Goal: Navigation & Orientation: Find specific page/section

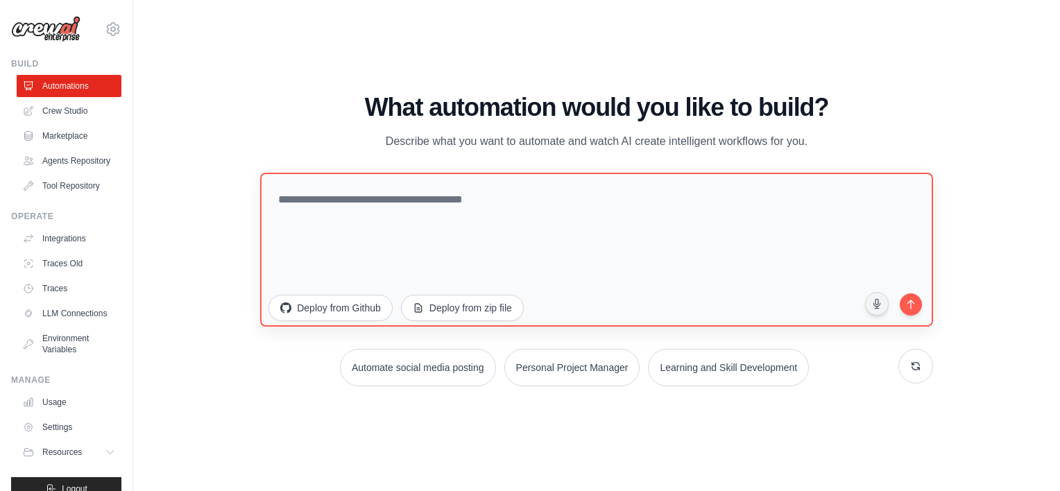
click at [416, 198] on textarea at bounding box center [596, 250] width 673 height 154
click at [62, 110] on link "Crew Studio" at bounding box center [70, 111] width 105 height 22
click at [61, 138] on link "Marketplace" at bounding box center [70, 136] width 105 height 22
